Goal: Task Accomplishment & Management: Manage account settings

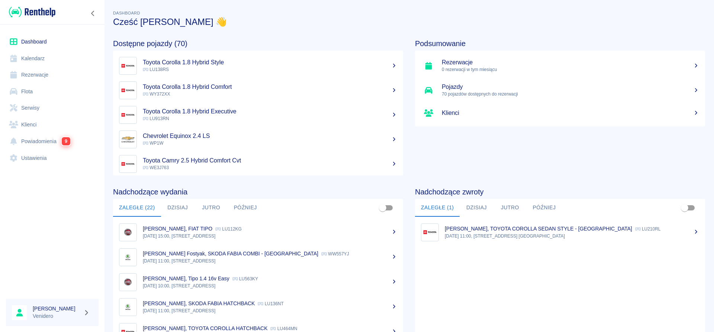
click at [27, 91] on link "Flota" at bounding box center [52, 91] width 93 height 17
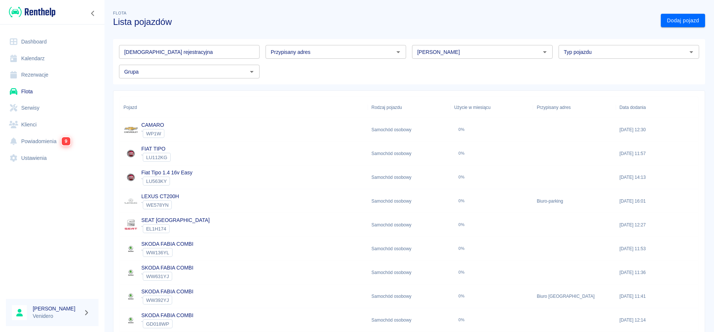
click at [186, 51] on input "[DEMOGRAPHIC_DATA] rejestracyjna" at bounding box center [189, 52] width 141 height 14
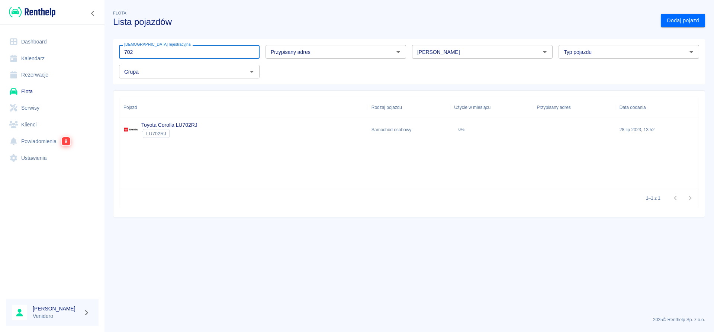
type input "702"
click at [184, 125] on link "Toyota Corolla LU702RJ" at bounding box center [169, 125] width 56 height 6
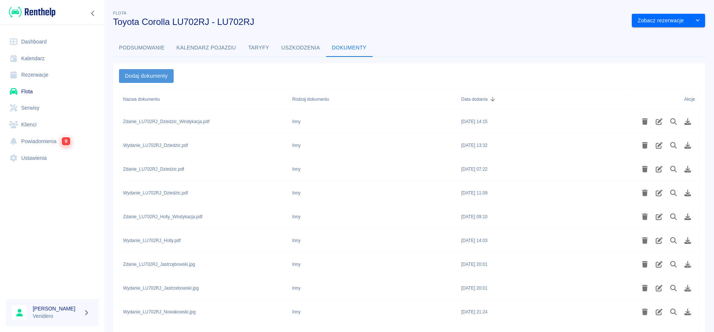
click at [154, 76] on button "Dodaj dokumenty" at bounding box center [146, 76] width 55 height 14
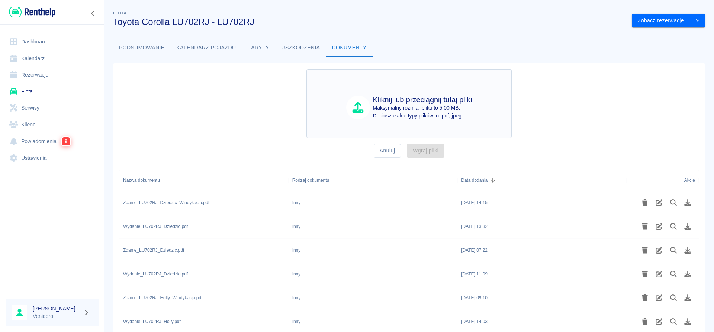
click at [397, 116] on p "Dopiuszczalne typy plików to: pdf, jpeg." at bounding box center [422, 116] width 99 height 8
type input "C:\fakepath\Wydanie_LU702RJ_MolikP.pdf"
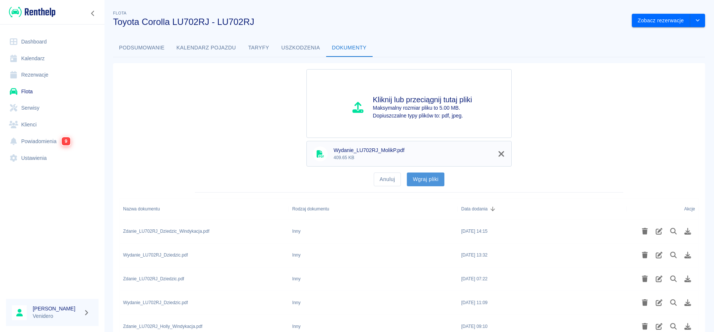
click at [421, 177] on button "Wgraj pliki" at bounding box center [426, 180] width 38 height 14
